Goal: Book appointment/travel/reservation

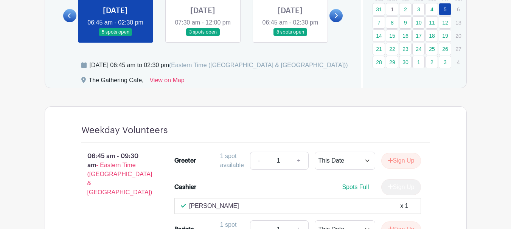
scroll to position [529, 0]
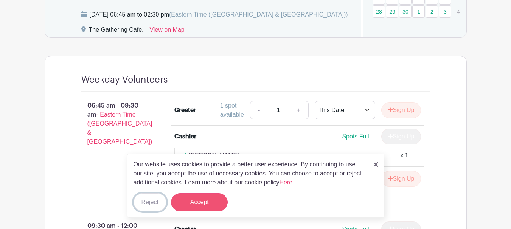
drag, startPoint x: 153, startPoint y: 204, endPoint x: 190, endPoint y: 197, distance: 37.7
click at [153, 204] on button "Reject" at bounding box center [149, 202] width 33 height 18
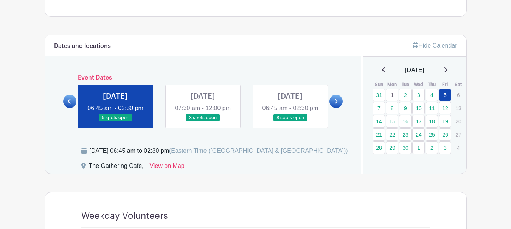
scroll to position [378, 0]
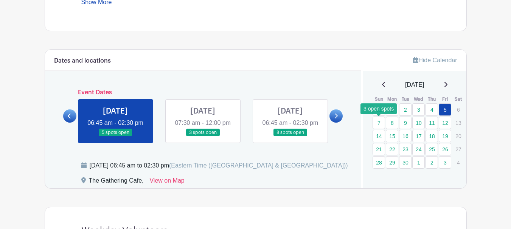
click at [376, 123] on link "7" at bounding box center [378, 123] width 12 height 12
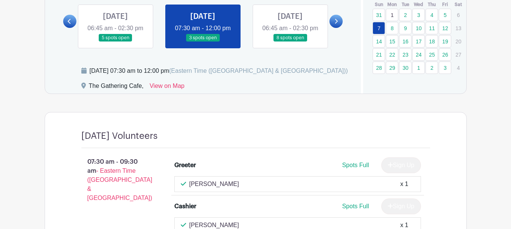
scroll to position [378, 0]
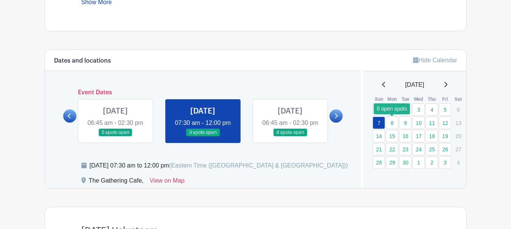
click at [395, 124] on link "8" at bounding box center [391, 123] width 12 height 12
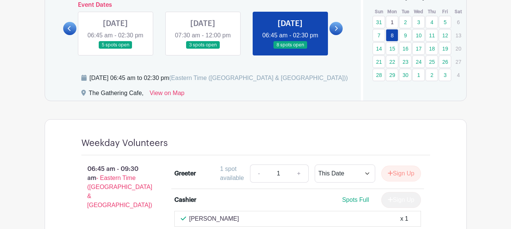
scroll to position [454, 0]
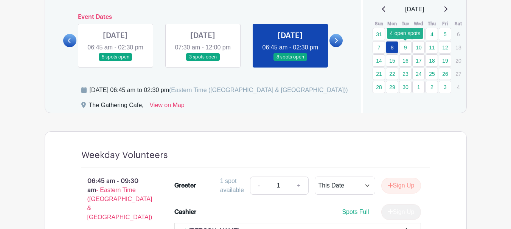
click at [407, 47] on link "9" at bounding box center [405, 47] width 12 height 12
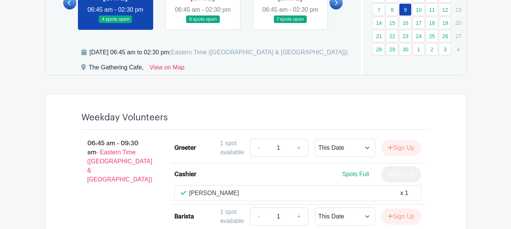
scroll to position [454, 0]
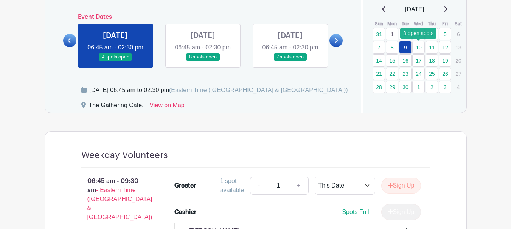
click at [420, 46] on link "10" at bounding box center [418, 47] width 12 height 12
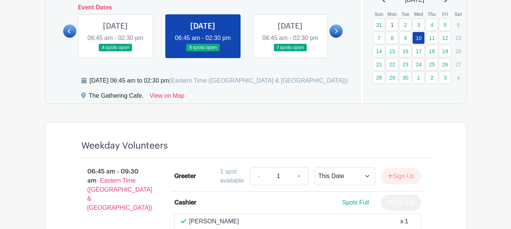
scroll to position [378, 0]
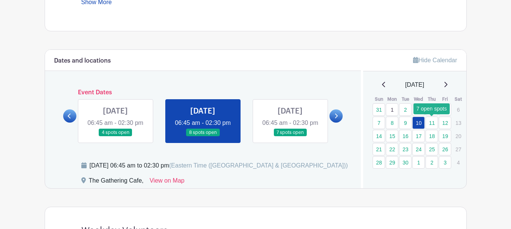
click at [433, 124] on link "11" at bounding box center [431, 123] width 12 height 12
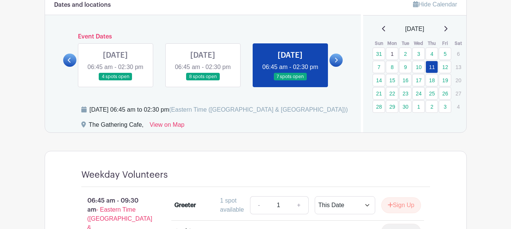
scroll to position [416, 0]
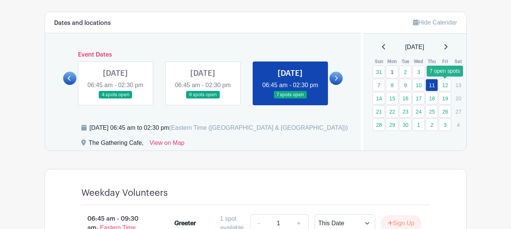
click at [443, 85] on link "12" at bounding box center [444, 85] width 12 height 12
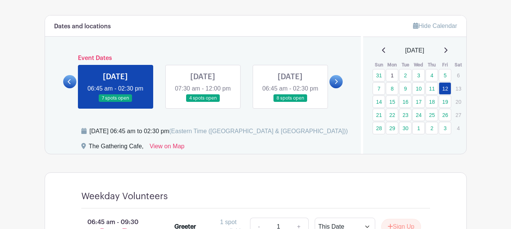
scroll to position [410, 0]
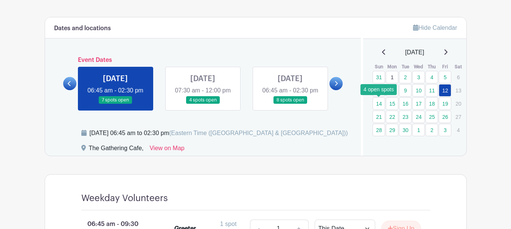
click at [381, 105] on link "14" at bounding box center [378, 104] width 12 height 12
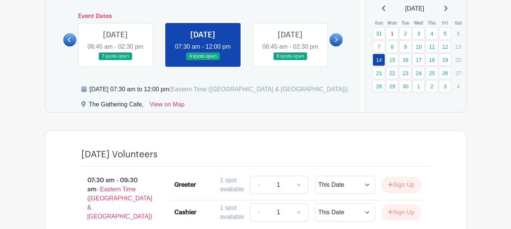
scroll to position [448, 0]
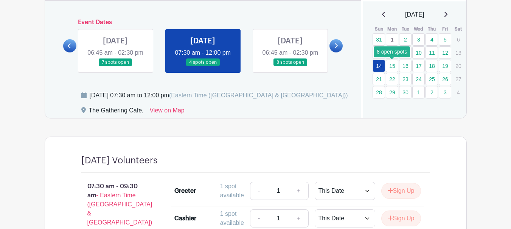
click at [394, 67] on link "15" at bounding box center [391, 66] width 12 height 12
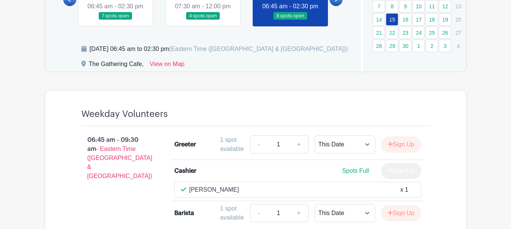
scroll to position [486, 0]
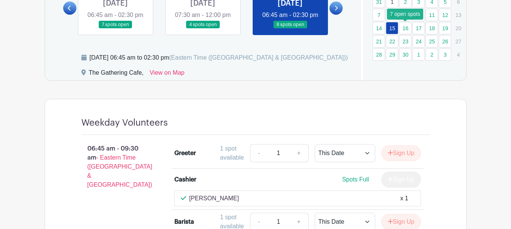
click at [404, 29] on link "16" at bounding box center [405, 28] width 12 height 12
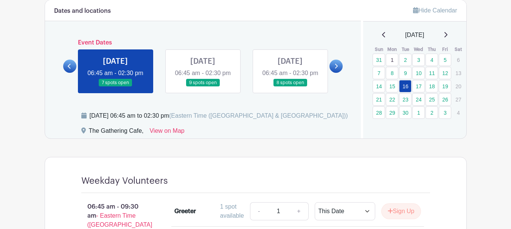
scroll to position [410, 0]
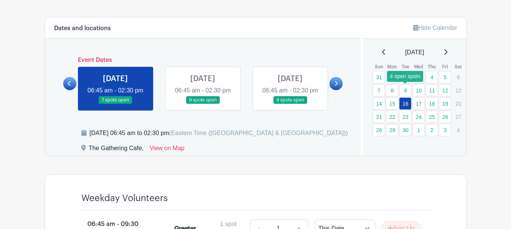
click at [404, 90] on link "9" at bounding box center [405, 90] width 12 height 12
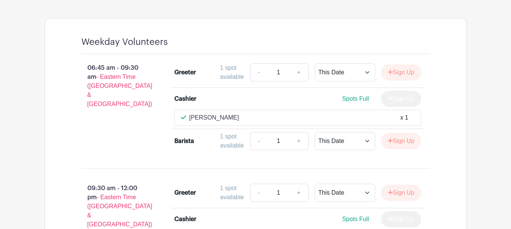
scroll to position [448, 0]
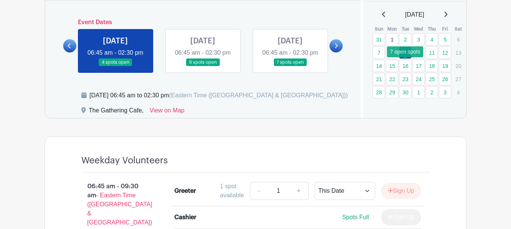
click at [406, 67] on link "16" at bounding box center [405, 66] width 12 height 12
click at [203, 67] on link at bounding box center [203, 67] width 0 height 0
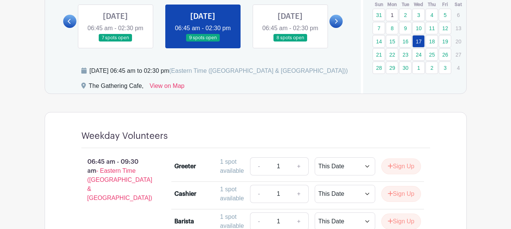
scroll to position [486, 0]
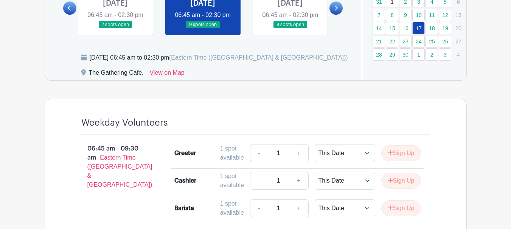
click at [290, 29] on link at bounding box center [290, 29] width 0 height 0
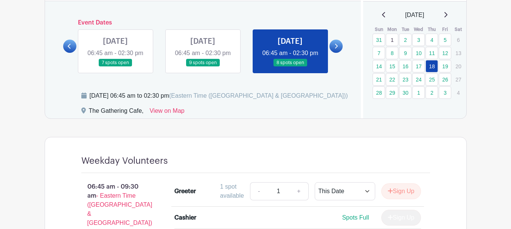
scroll to position [426, 0]
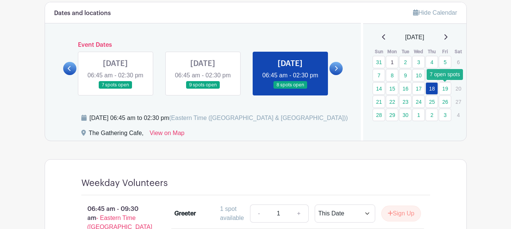
click at [445, 88] on link "19" at bounding box center [444, 88] width 12 height 12
